Goal: Leave review/rating: Leave review/rating

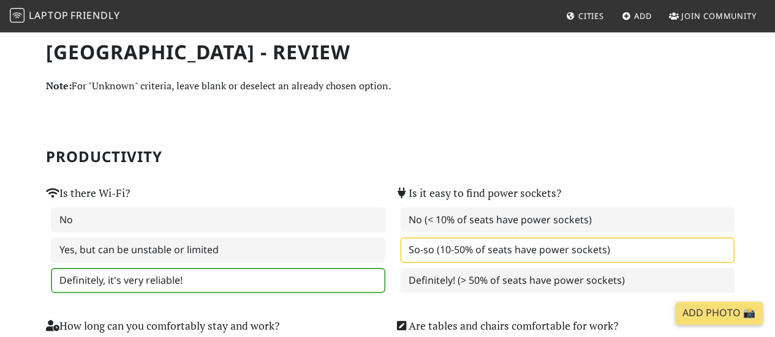
drag, startPoint x: 88, startPoint y: 14, endPoint x: 582, endPoint y: 7, distance: 494.3
click at [332, 277] on label "Definitely, it's very reliable!" at bounding box center [218, 281] width 334 height 26
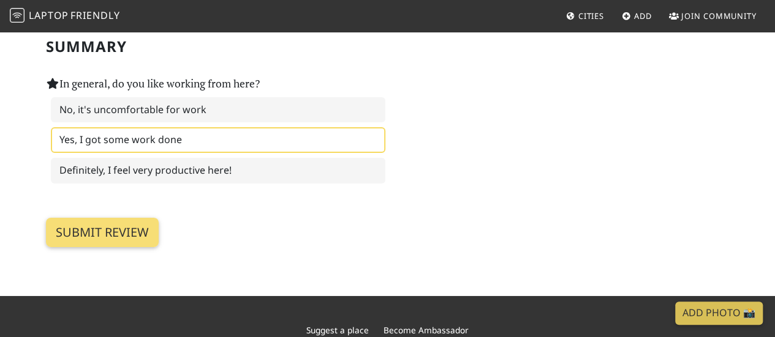
scroll to position [1952, 0]
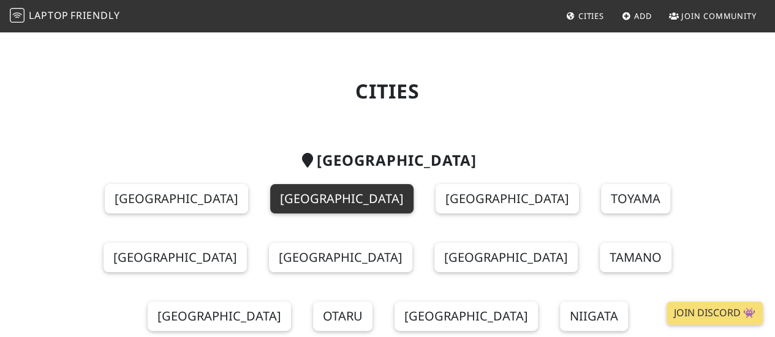
drag, startPoint x: 203, startPoint y: 212, endPoint x: 188, endPoint y: 203, distance: 18.2
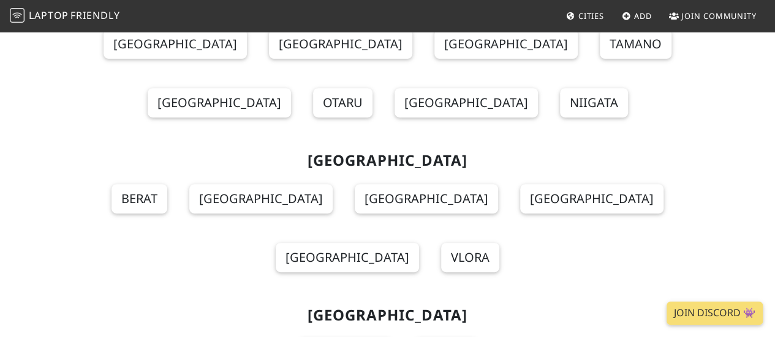
scroll to position [222, 0]
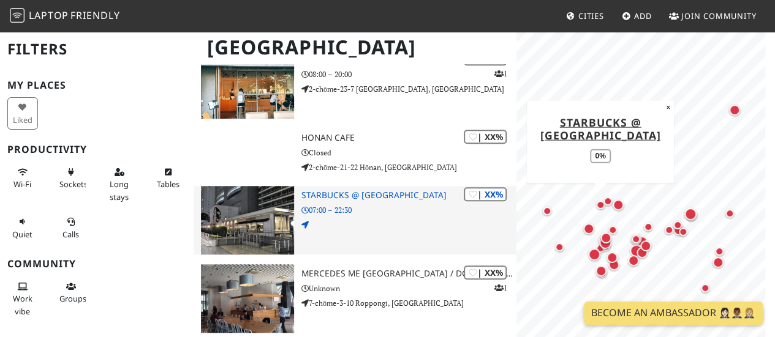
scroll to position [2951, 0]
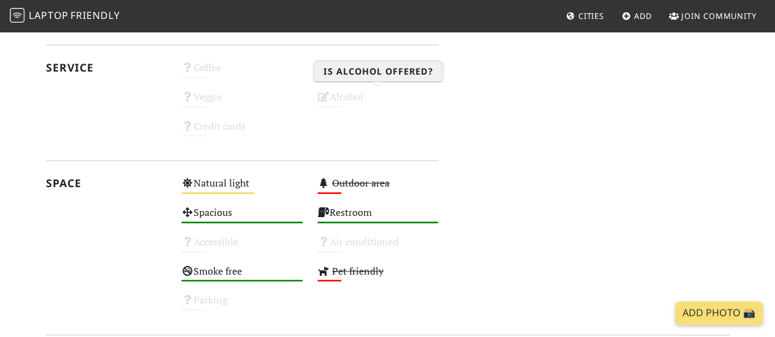
scroll to position [422, 0]
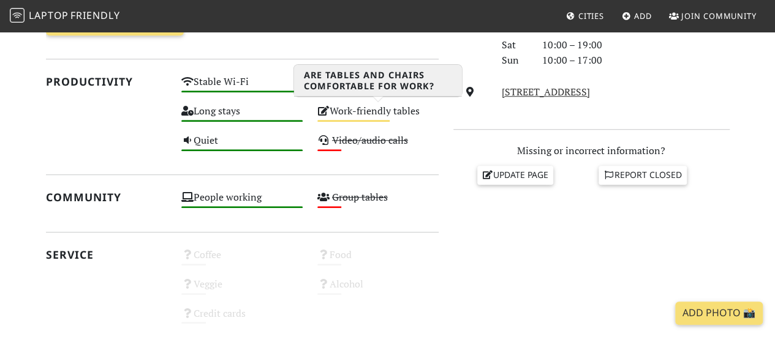
click at [369, 108] on div "Work-friendly tables Medium" at bounding box center [378, 116] width 136 height 29
